Goal: Find contact information: Obtain details needed to contact an individual or organization

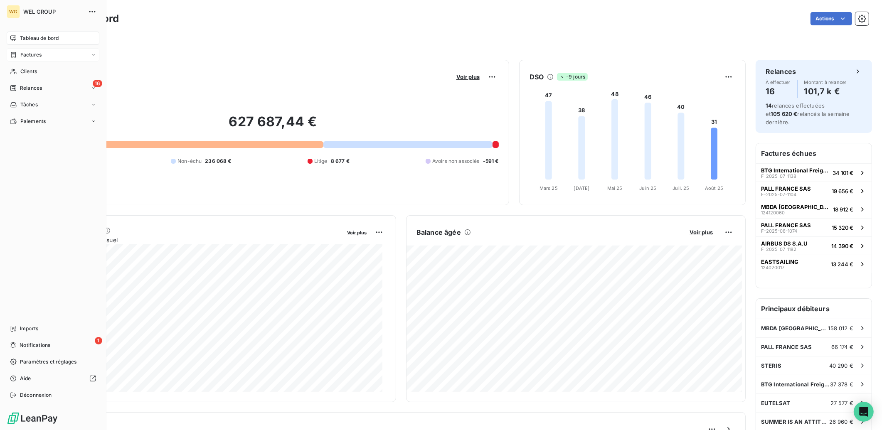
click at [26, 56] on span "Factures" at bounding box center [30, 54] width 21 height 7
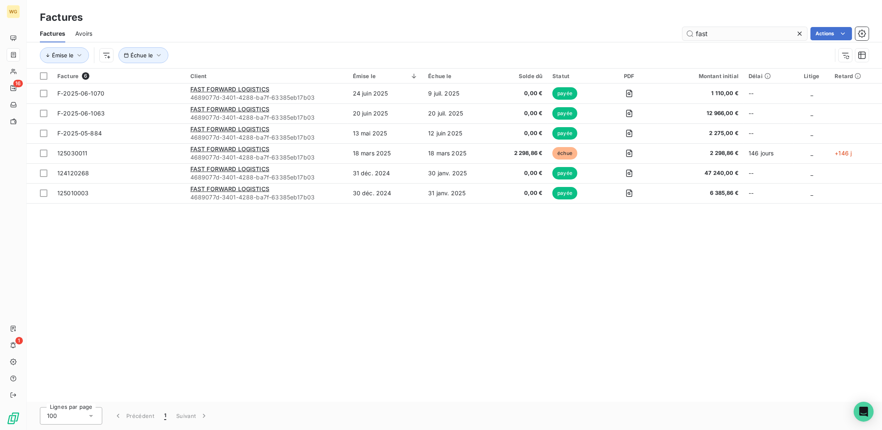
click at [708, 30] on input "fast" at bounding box center [744, 33] width 125 height 13
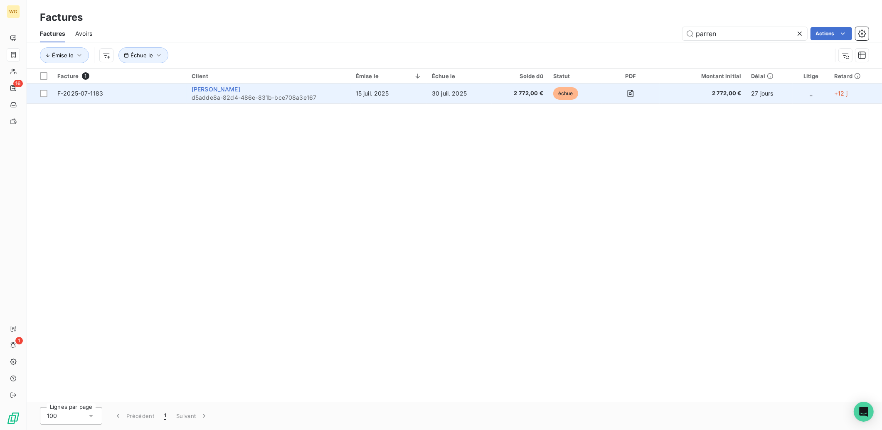
type input "parren"
click at [205, 89] on span "[PERSON_NAME]" at bounding box center [216, 89] width 49 height 7
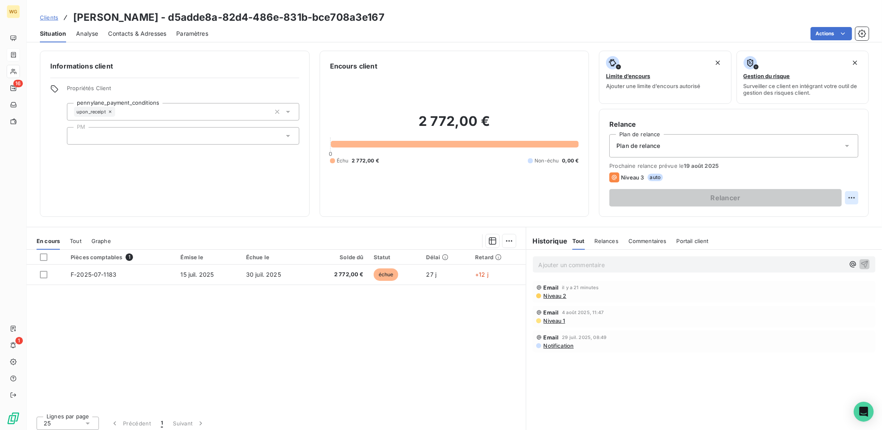
click at [845, 196] on html "WG 16 1 Clients [PERSON_NAME] - d5adde8a-82d4-486e-831b-bce708a3e167 Situation …" at bounding box center [441, 215] width 882 height 430
click at [817, 216] on div "Replanifier cette action" at bounding box center [810, 215] width 74 height 13
select select "7"
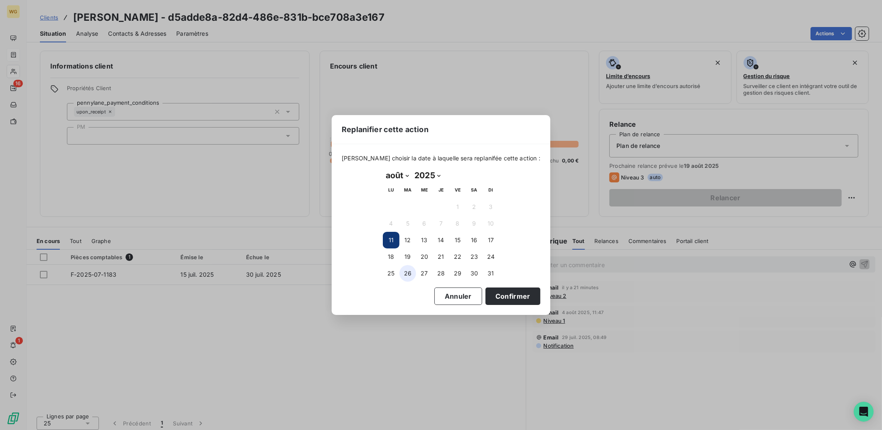
click at [404, 270] on button "26" at bounding box center [407, 273] width 17 height 17
click at [495, 295] on button "Confirmer" at bounding box center [512, 296] width 55 height 17
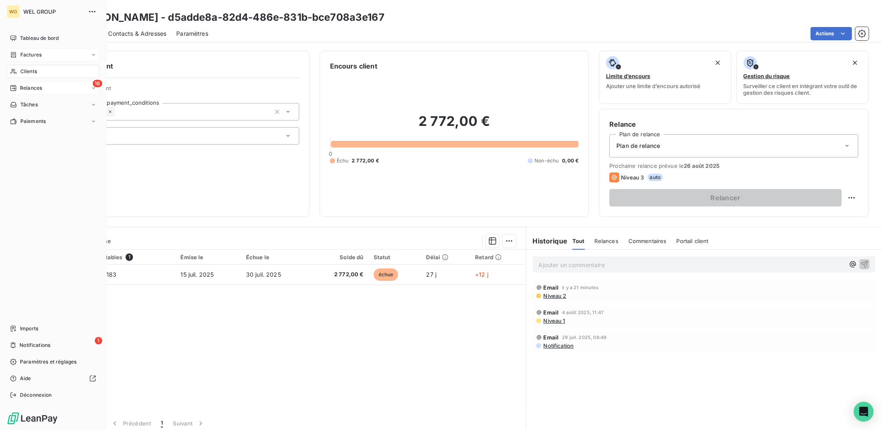
click at [28, 87] on span "Relances" at bounding box center [31, 87] width 22 height 7
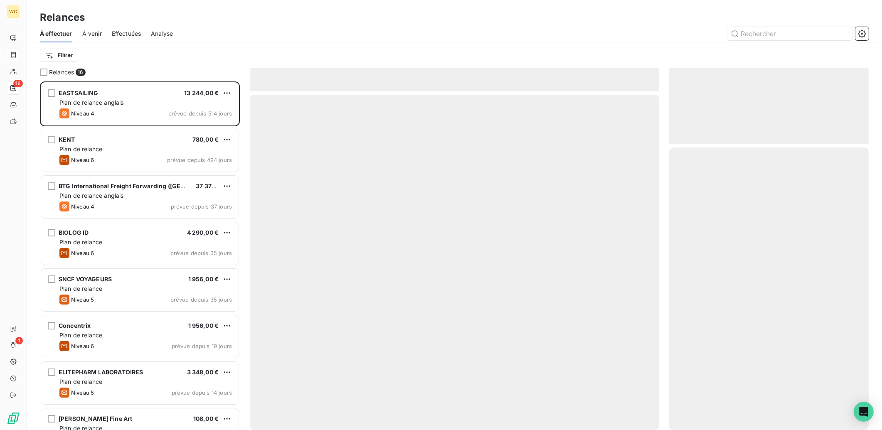
scroll to position [342, 192]
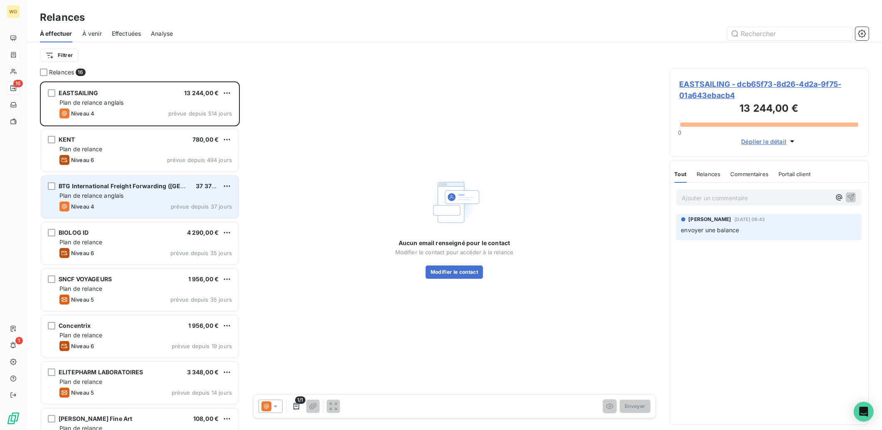
click at [154, 187] on span "BTG International Freight Forwarding ([GEOGRAPHIC_DATA]) Co., Ltd" at bounding box center [158, 185] width 199 height 7
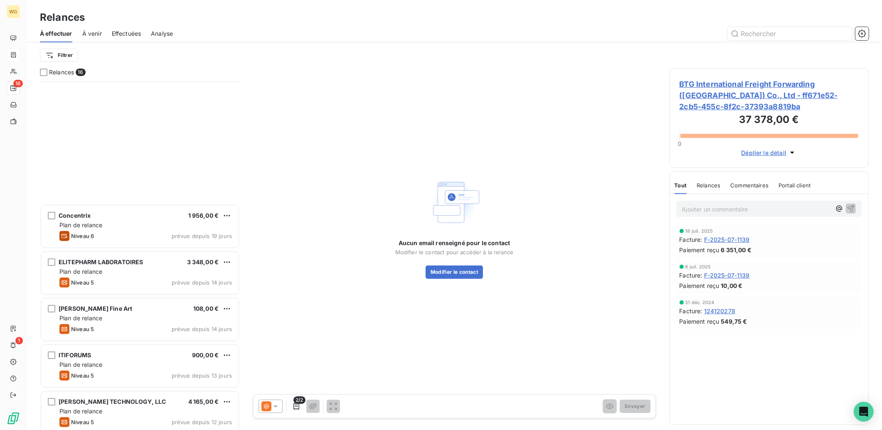
scroll to position [357, 0]
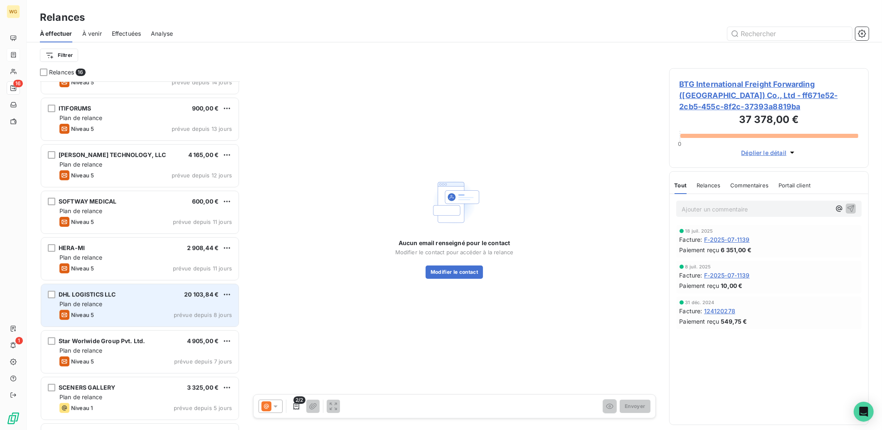
click at [127, 310] on div "Niveau 5 prévue depuis 8 jours" at bounding box center [145, 315] width 172 height 10
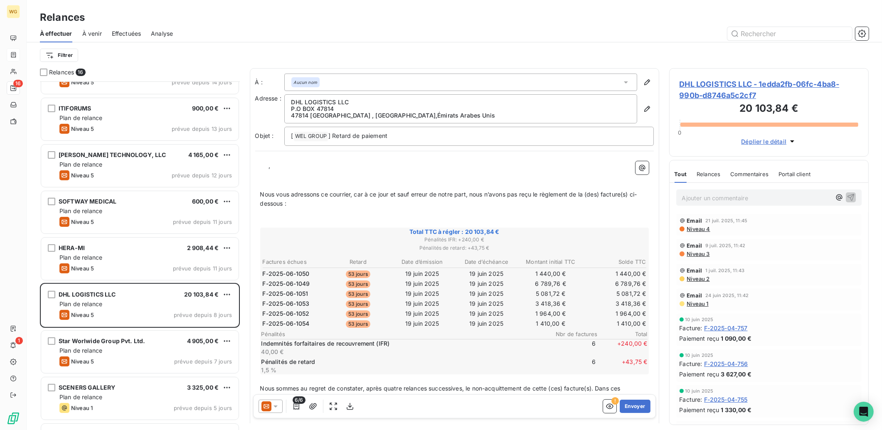
click at [723, 91] on span "DHL LOGISTICS LLC - 1edda2fb-06fc-4ba8-990b-d8746a5c2cf7" at bounding box center [768, 90] width 179 height 22
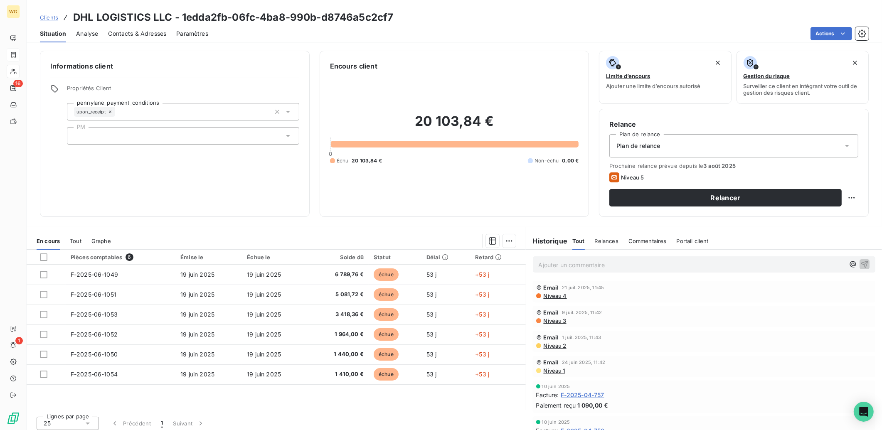
click at [147, 33] on span "Contacts & Adresses" at bounding box center [137, 33] width 58 height 8
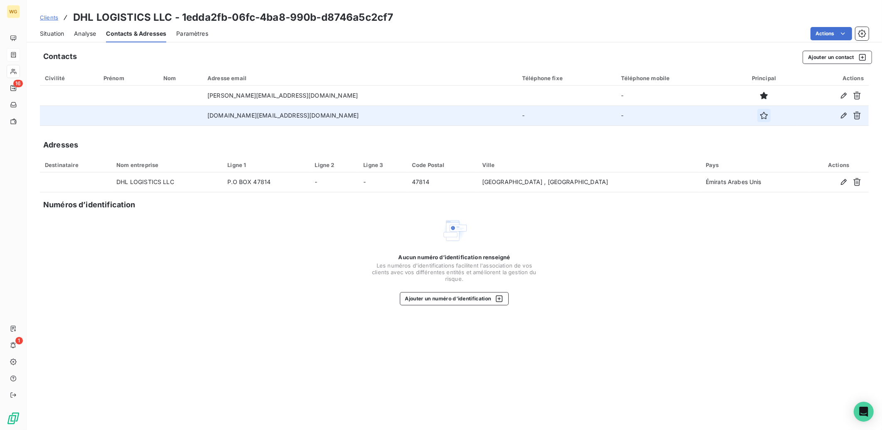
click at [759, 115] on icon "button" at bounding box center [763, 115] width 8 height 8
click at [47, 36] on span "Situation" at bounding box center [52, 33] width 24 height 8
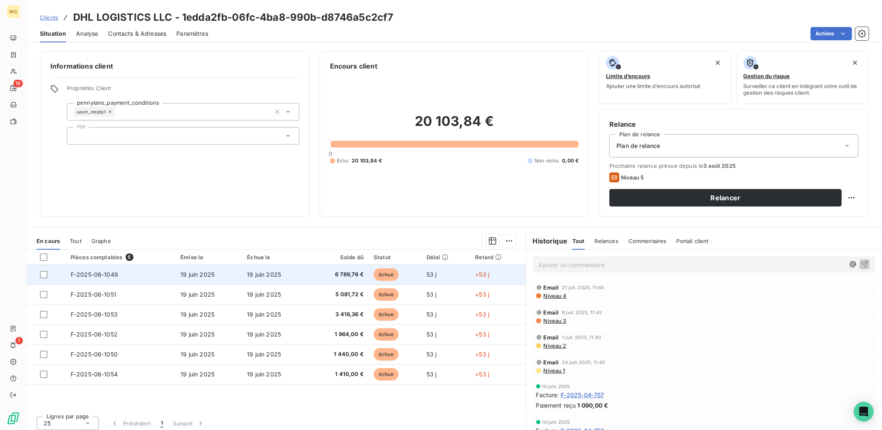
click at [237, 271] on td "19 juin 2025" at bounding box center [208, 275] width 66 height 20
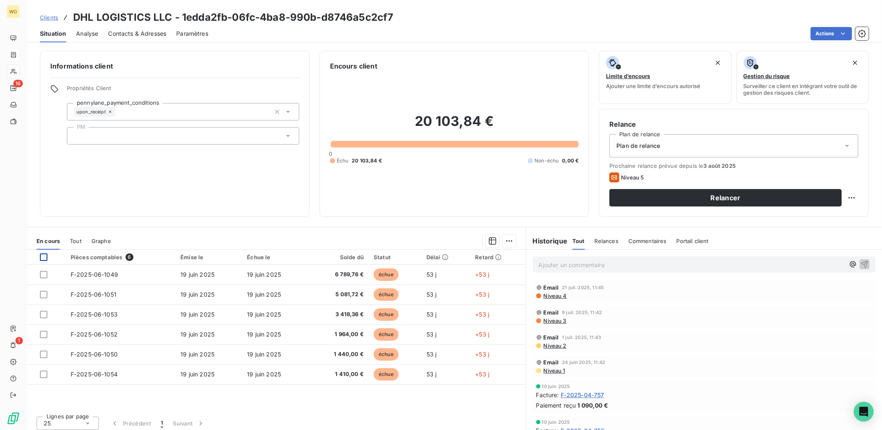
click at [45, 256] on div at bounding box center [43, 256] width 7 height 7
click at [503, 240] on html "WG 16 1 Clients DHL LOGISTICS LLC - 1edda2fb-06fc-4ba8-990b-d8746a5c2cf7 Situat…" at bounding box center [441, 215] width 882 height 430
click at [387, 230] on html "WG 16 1 Clients DHL LOGISTICS LLC - 1edda2fb-06fc-4ba8-990b-d8746a5c2cf7 Situat…" at bounding box center [441, 215] width 882 height 430
click at [140, 31] on span "Contacts & Adresses" at bounding box center [137, 33] width 58 height 8
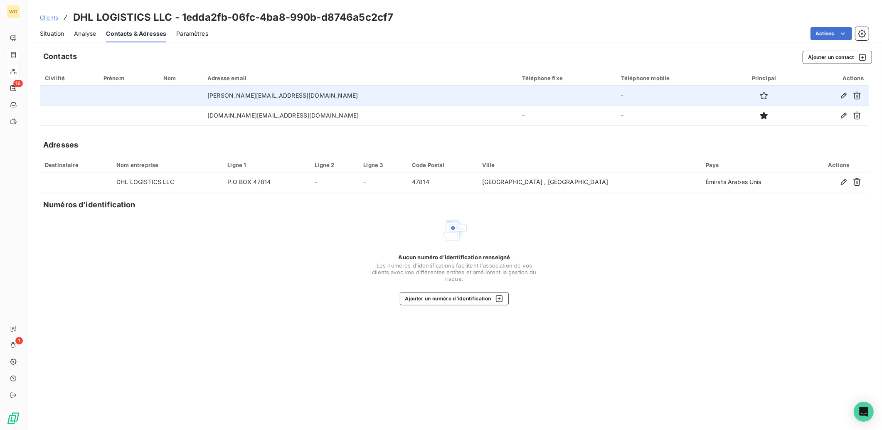
click at [271, 97] on td "[PERSON_NAME][EMAIL_ADDRESS][DOMAIN_NAME]" at bounding box center [359, 96] width 315 height 20
copy td "[PERSON_NAME][EMAIL_ADDRESS][DOMAIN_NAME]"
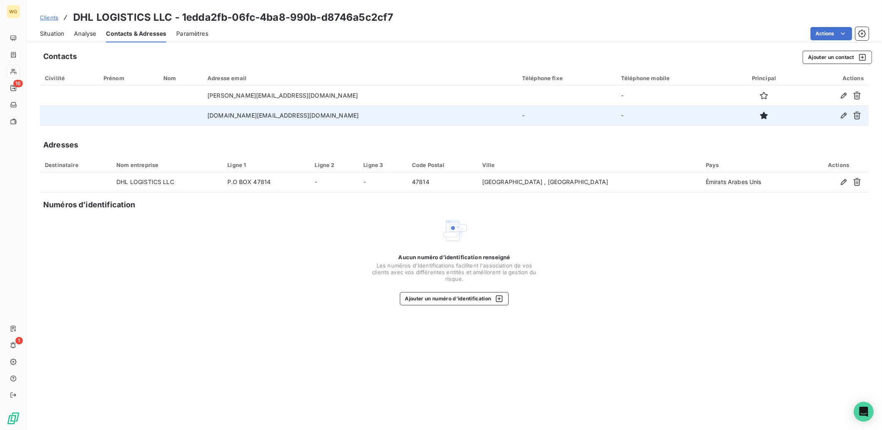
click at [284, 116] on td "[DOMAIN_NAME][EMAIL_ADDRESS][DOMAIN_NAME]" at bounding box center [359, 116] width 315 height 20
copy td "[DOMAIN_NAME][EMAIL_ADDRESS][DOMAIN_NAME]"
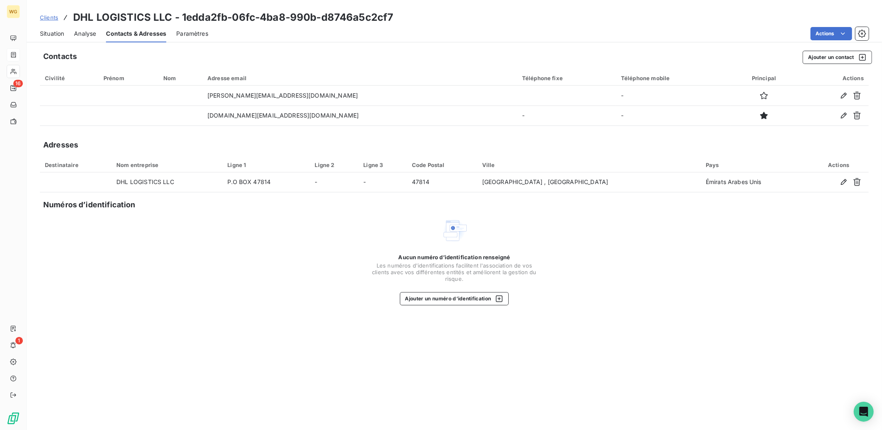
click at [315, 344] on div "Contacts Ajouter un contact Civilité Prénom Nom Adresse email Téléphone fixe Té…" at bounding box center [454, 238] width 855 height 384
click at [89, 35] on span "Analyse" at bounding box center [85, 33] width 22 height 8
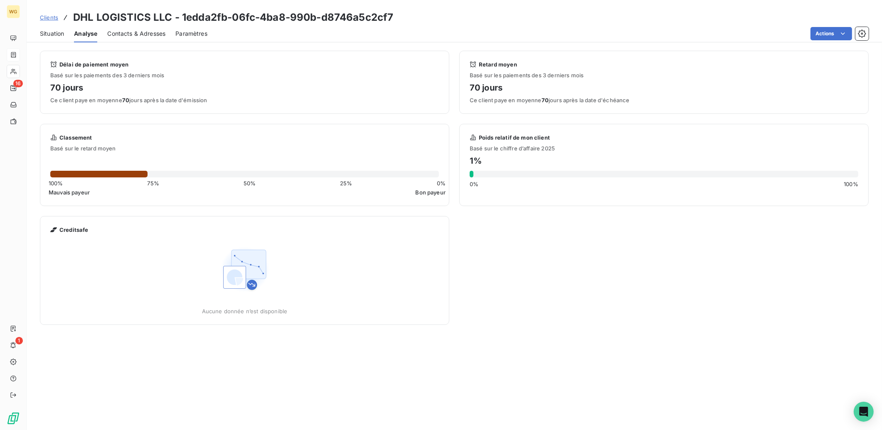
click at [132, 34] on span "Contacts & Adresses" at bounding box center [136, 33] width 58 height 8
